Goal: Information Seeking & Learning: Learn about a topic

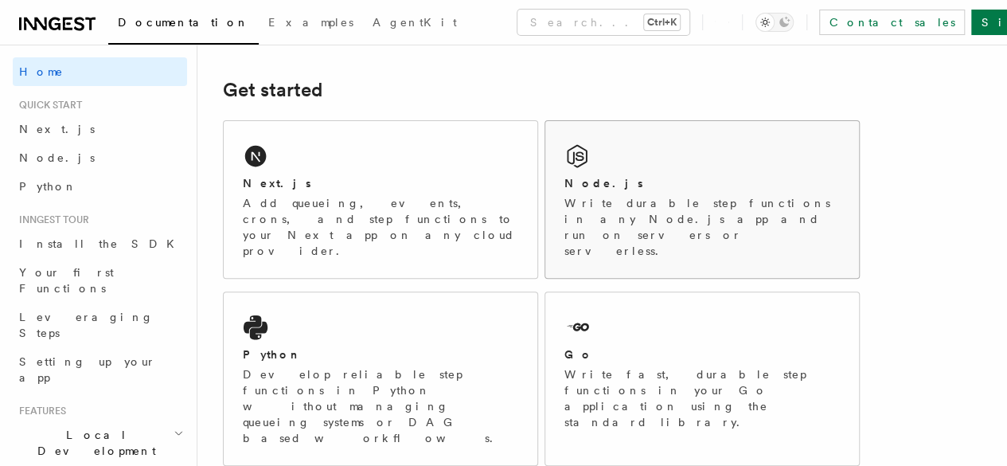
scroll to position [212, 0]
click at [588, 191] on div "Node.js" at bounding box center [703, 182] width 276 height 17
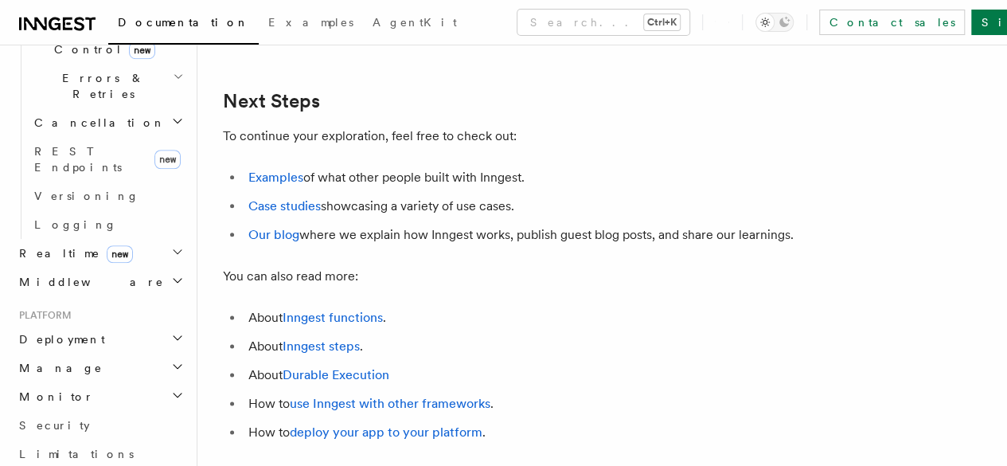
scroll to position [753, 0]
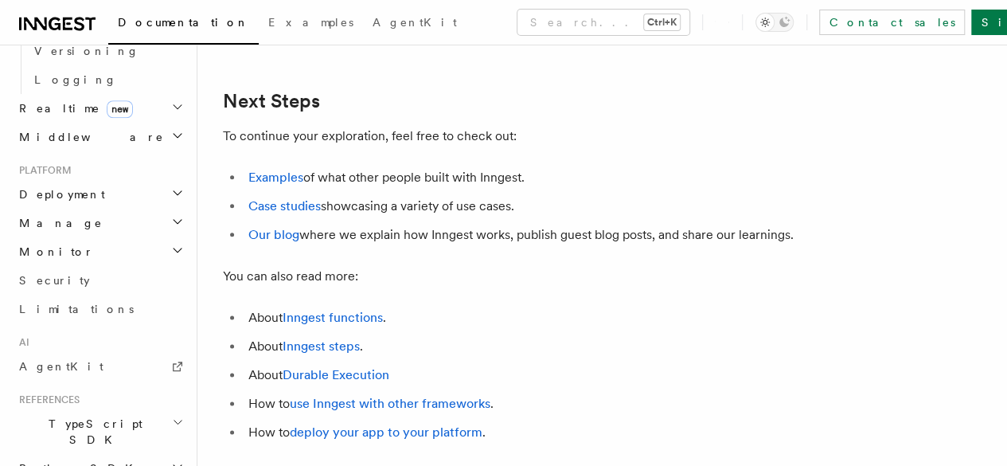
click at [172, 416] on icon "button" at bounding box center [178, 422] width 12 height 13
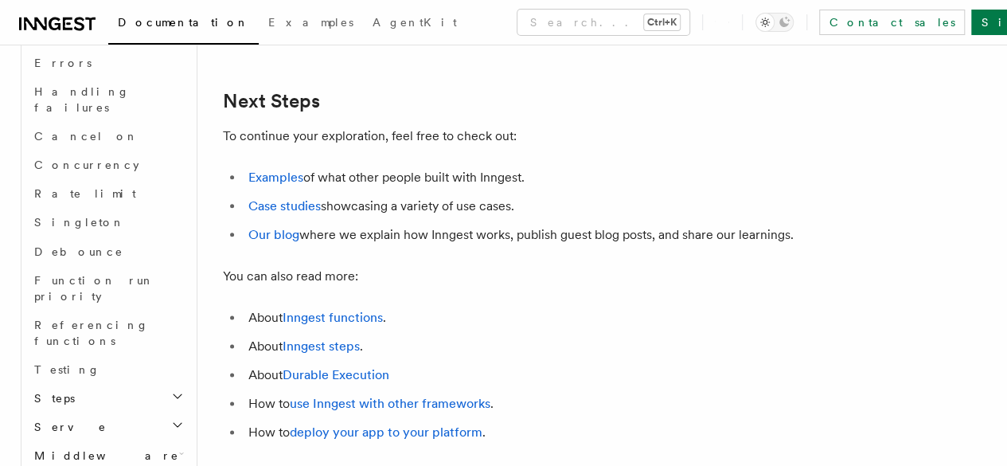
scroll to position [0, 0]
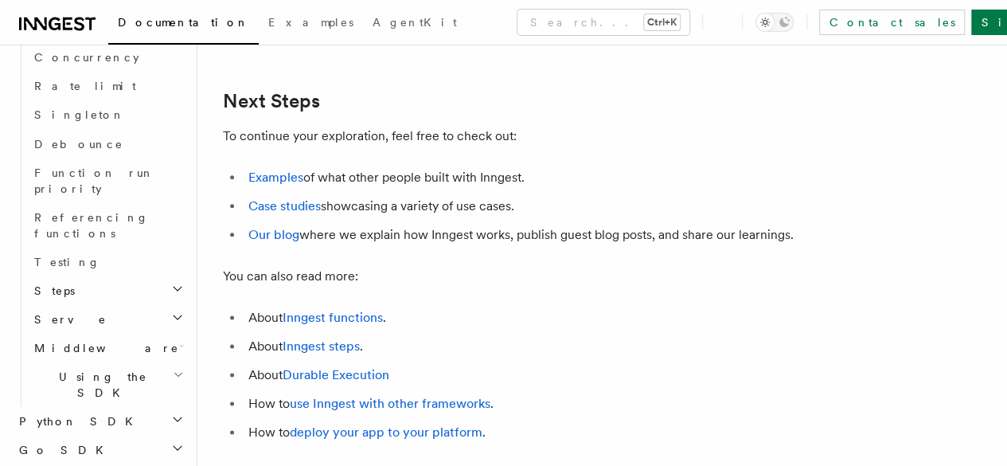
scroll to position [1420, 0]
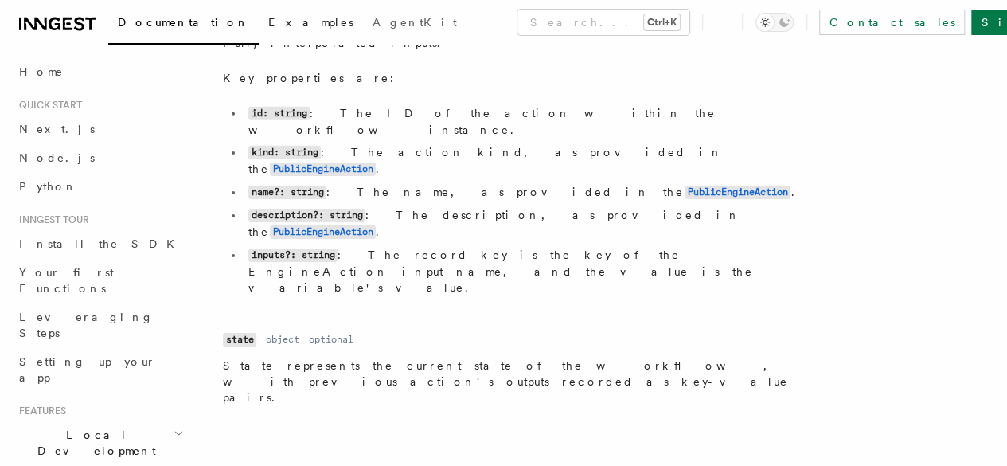
click at [268, 24] on span "Examples" at bounding box center [310, 22] width 85 height 13
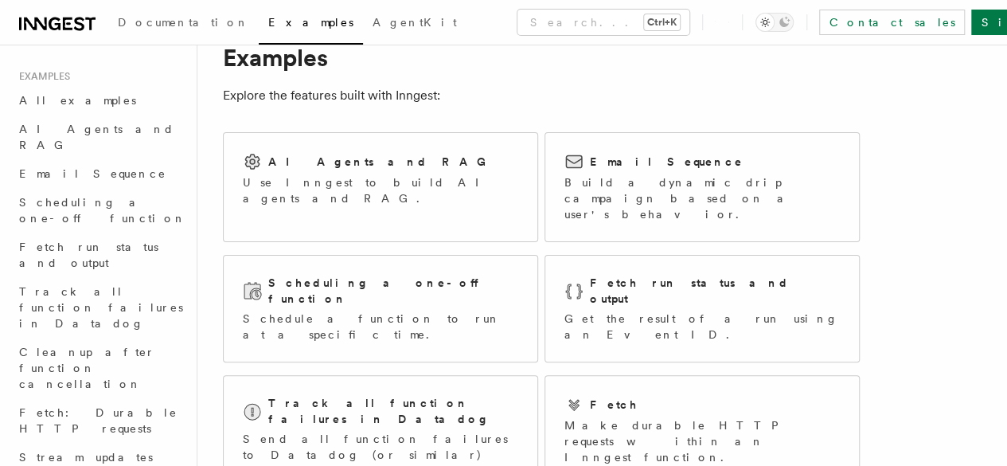
scroll to position [53, 0]
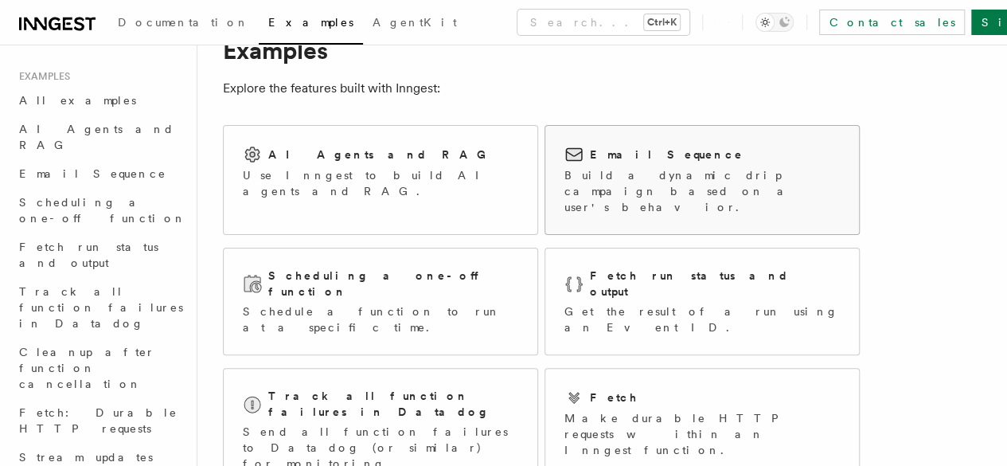
click at [589, 178] on p "Build a dynamic drip campaign based on a user's behavior." at bounding box center [703, 191] width 276 height 48
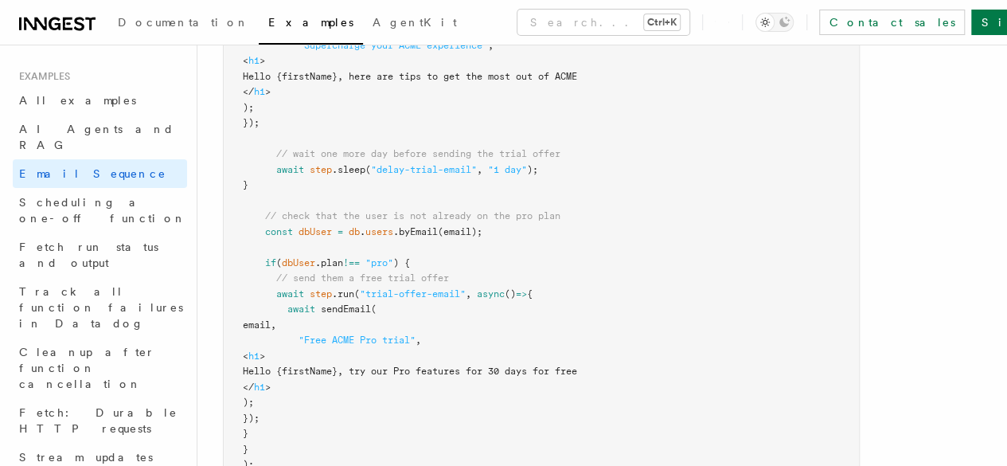
scroll to position [1011, 0]
click at [637, 327] on pre "const signupDripCampaign = inngest .createFunction ( { id : "signup-drip-campai…" at bounding box center [542, 12] width 636 height 948
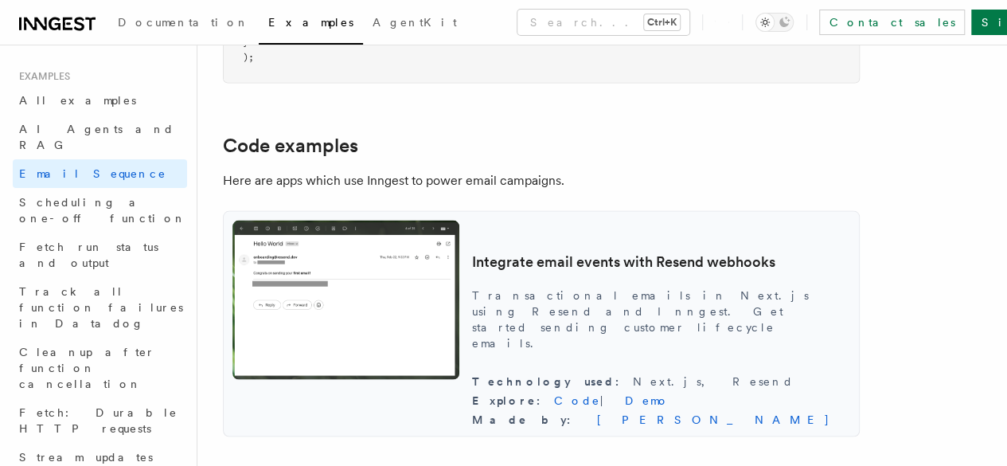
scroll to position [1418, 0]
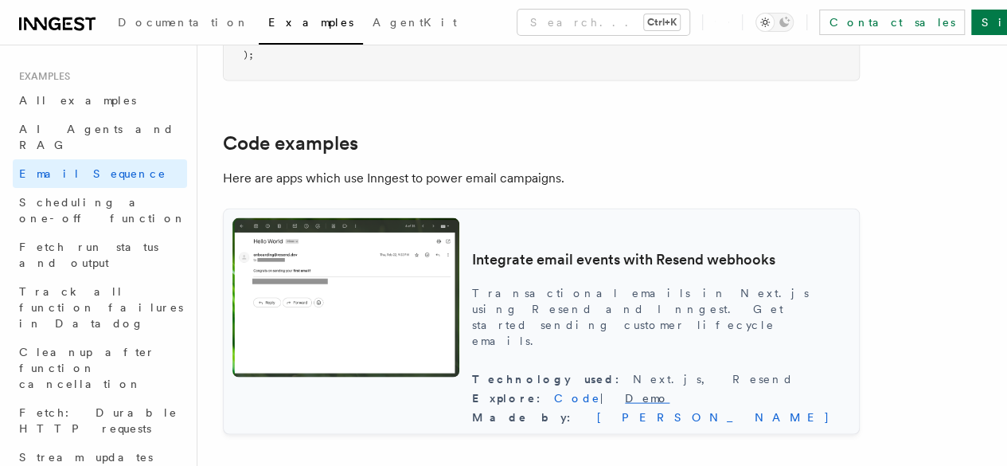
click at [648, 404] on link "Demo" at bounding box center [647, 397] width 45 height 13
